Goal: Task Accomplishment & Management: Complete application form

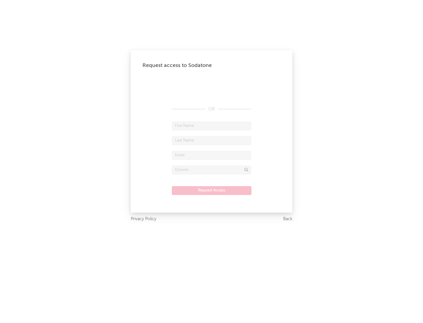
click at [212, 126] on input "text" at bounding box center [211, 126] width 79 height 9
type input "[PERSON_NAME]"
click at [212, 140] on input "text" at bounding box center [211, 140] width 79 height 9
type input "[PERSON_NAME]"
click at [212, 155] on input "text" at bounding box center [211, 155] width 79 height 9
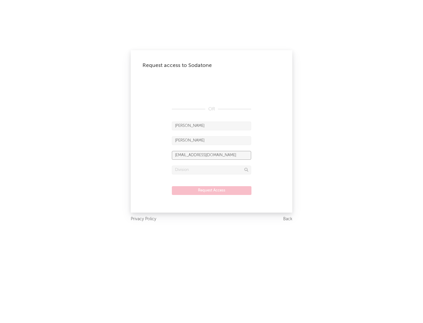
type input "[EMAIL_ADDRESS][DOMAIN_NAME]"
click at [212, 170] on input "text" at bounding box center [211, 170] width 79 height 9
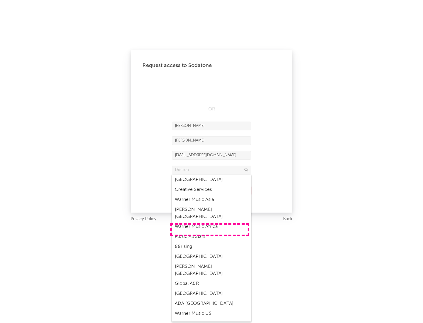
click at [210, 232] on div "Music All Stars" at bounding box center [211, 237] width 79 height 10
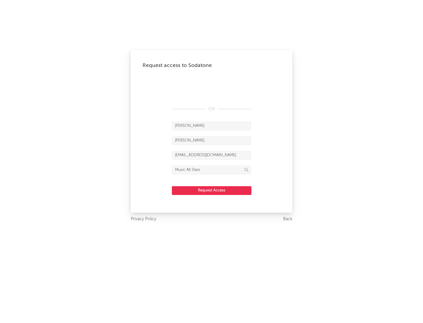
type input "Music All Stars"
click at [212, 190] on button "Request Access" at bounding box center [212, 190] width 80 height 9
